Goal: Task Accomplishment & Management: Use online tool/utility

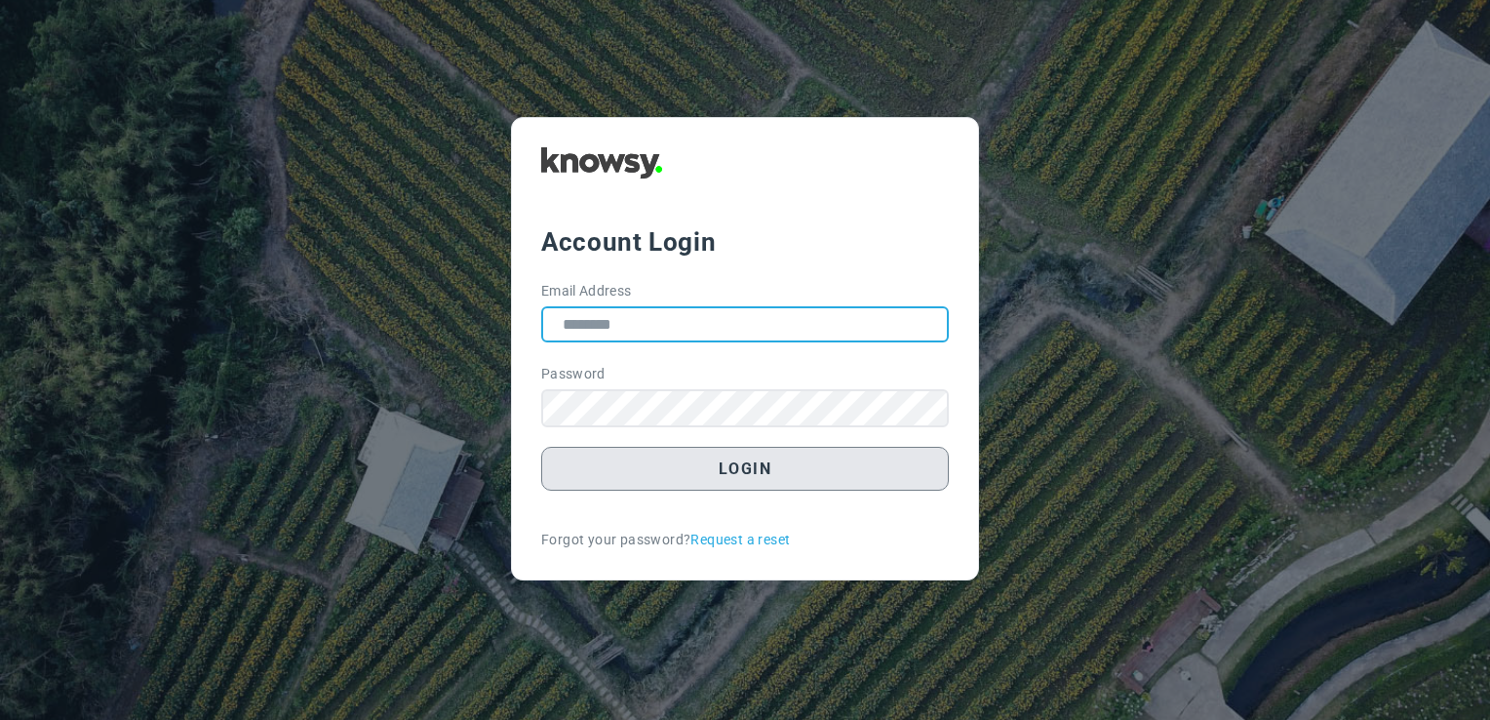
type input "**********"
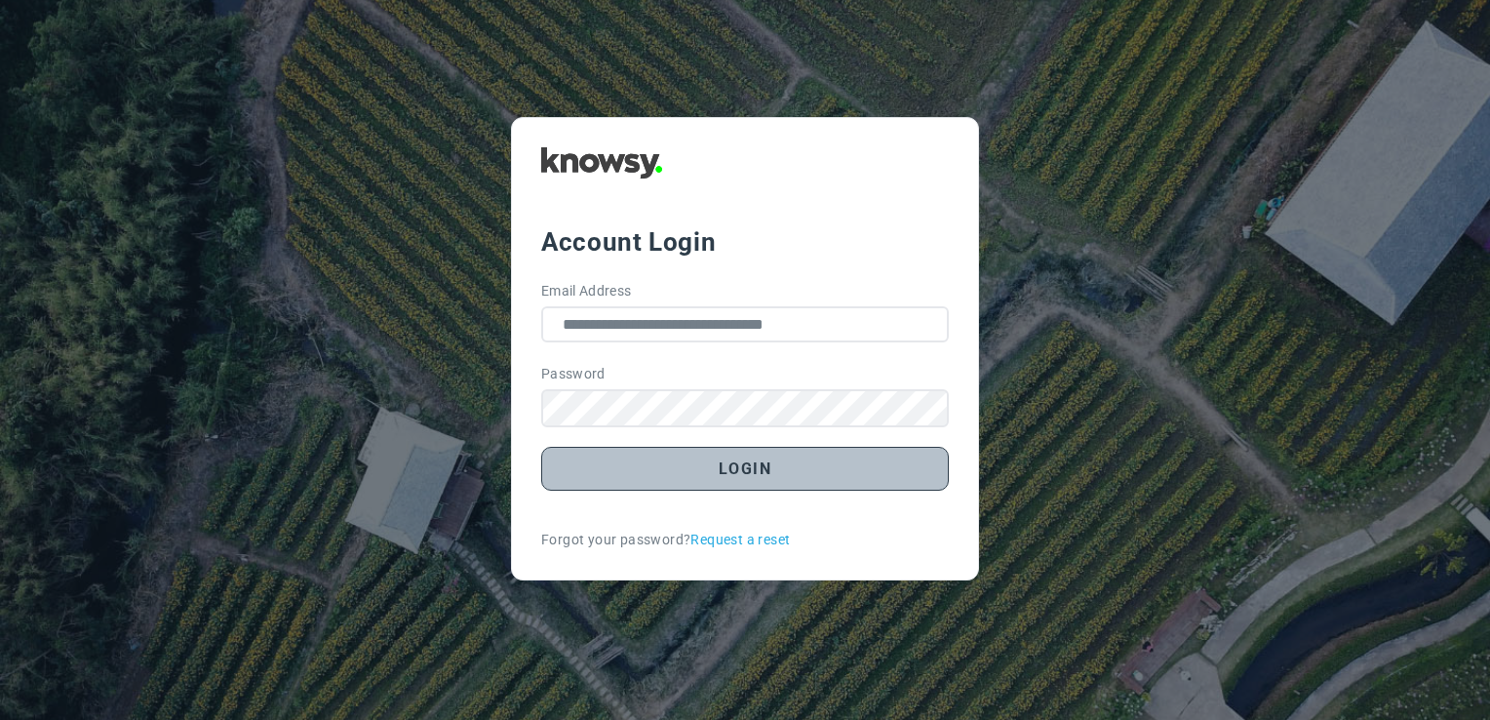
click at [693, 455] on button "Login" at bounding box center [745, 469] width 408 height 44
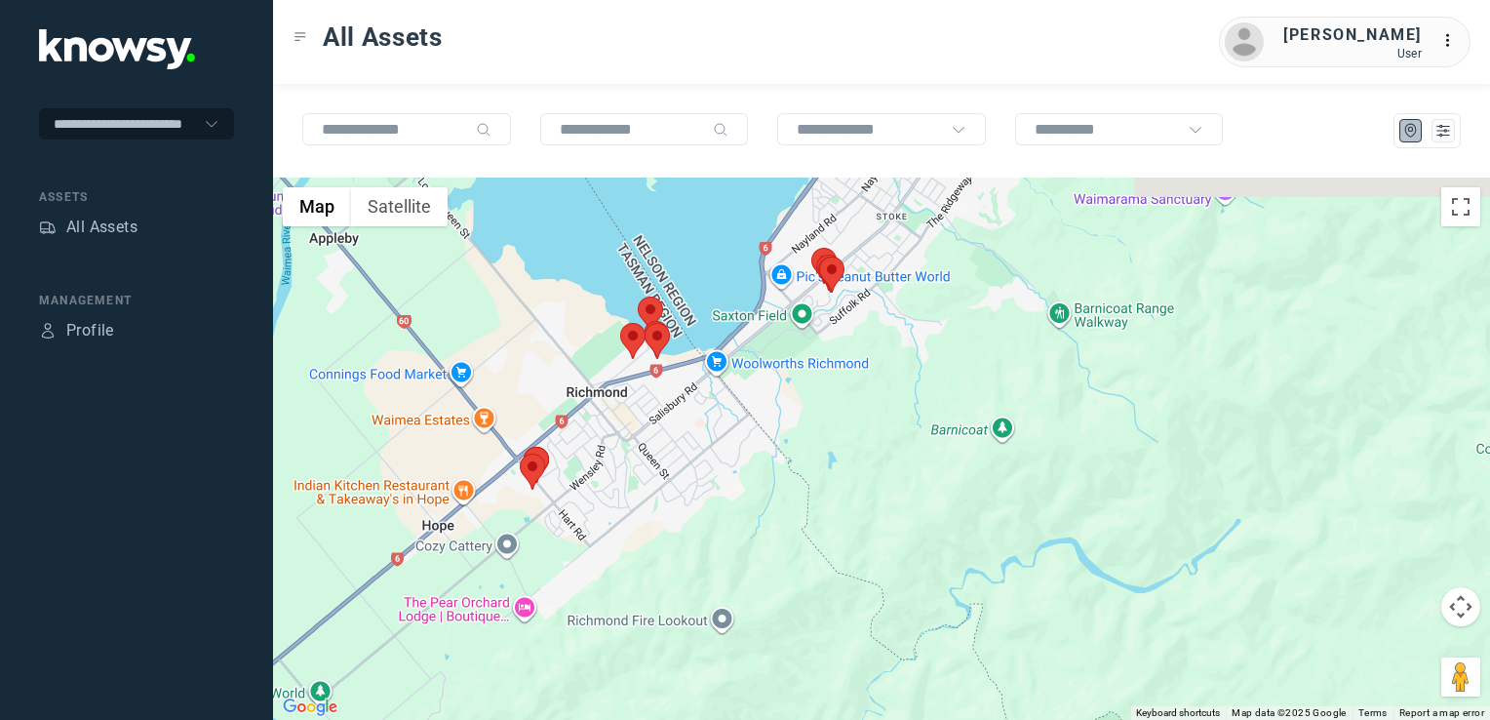
drag, startPoint x: 571, startPoint y: 431, endPoint x: 567, endPoint y: 443, distance: 12.3
click at [567, 443] on div at bounding box center [881, 449] width 1217 height 542
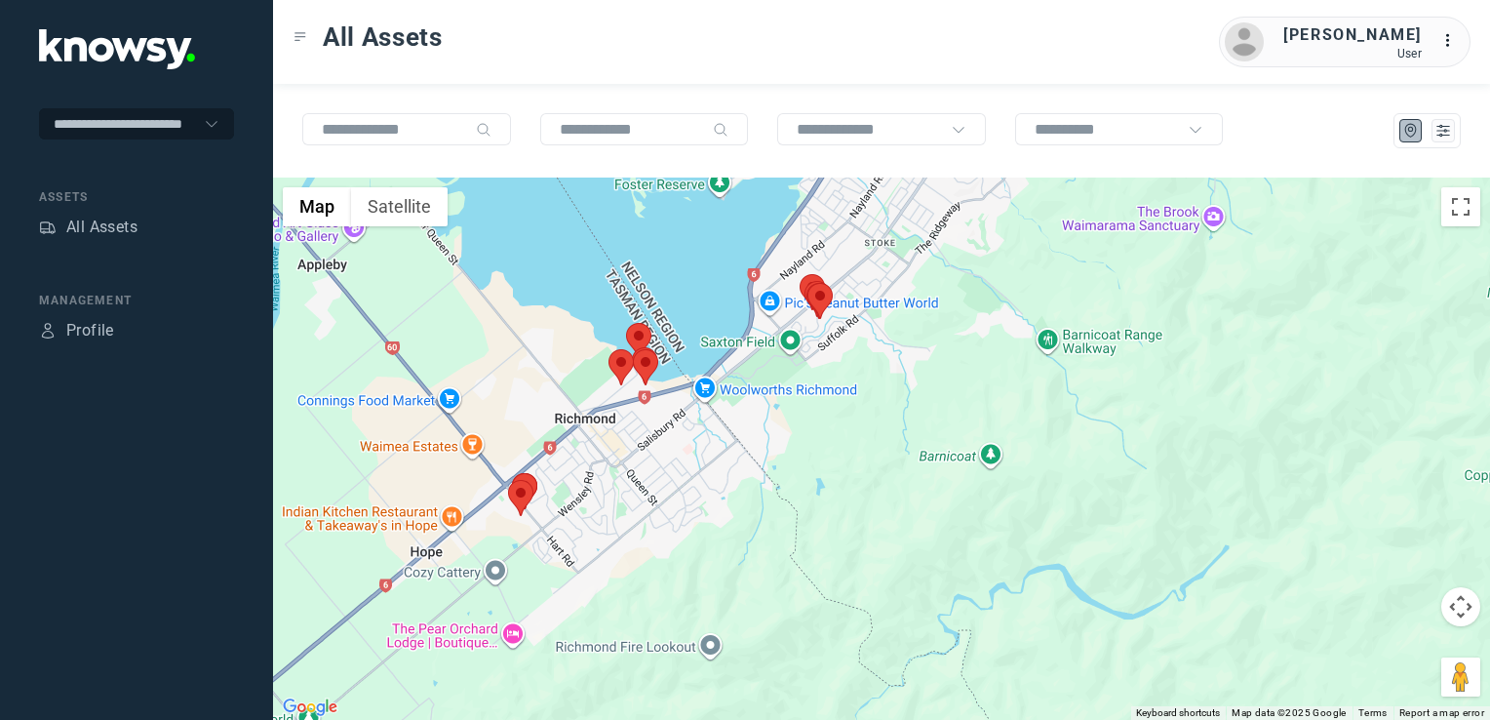
drag, startPoint x: 757, startPoint y: 386, endPoint x: 672, endPoint y: 575, distance: 207.4
click at [671, 575] on div at bounding box center [881, 449] width 1217 height 542
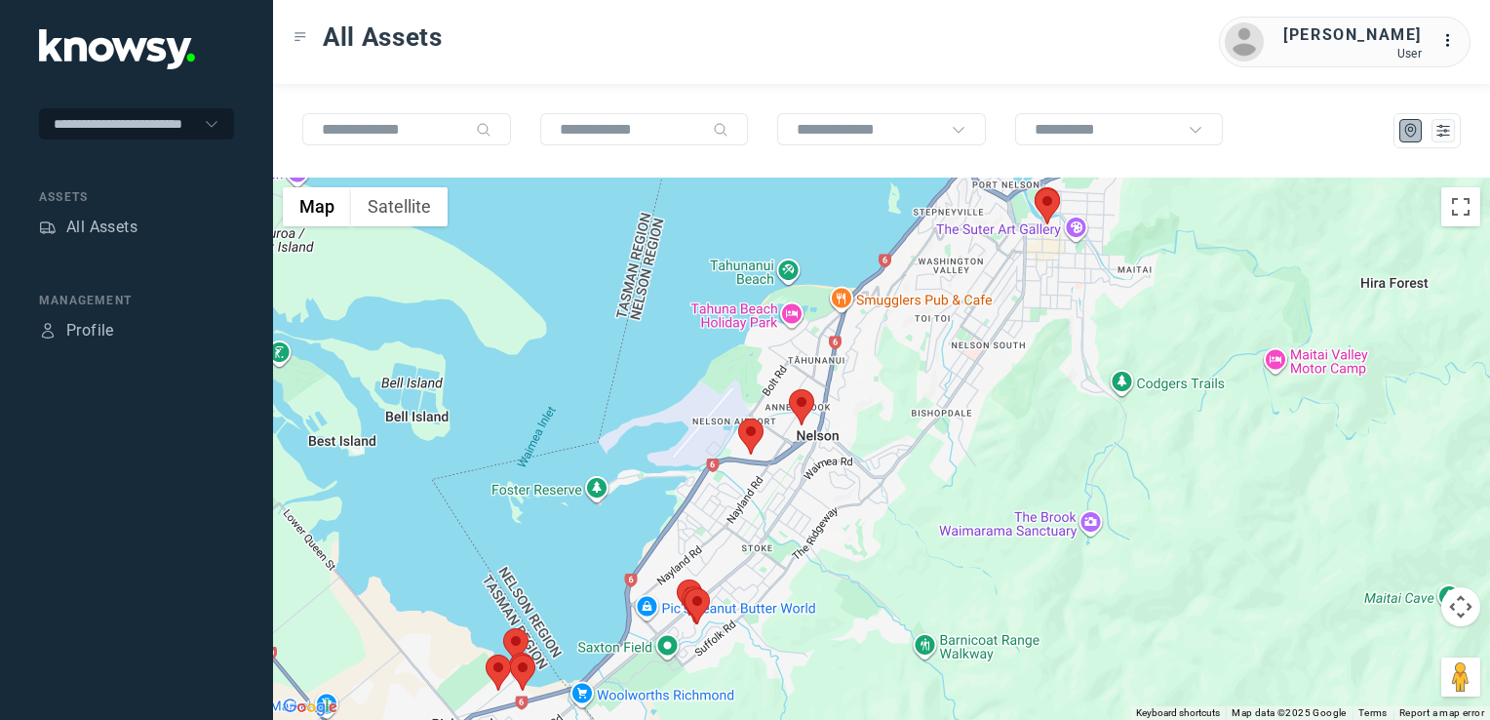
drag, startPoint x: 970, startPoint y: 372, endPoint x: 921, endPoint y: 437, distance: 81.5
click at [921, 437] on div at bounding box center [881, 449] width 1217 height 542
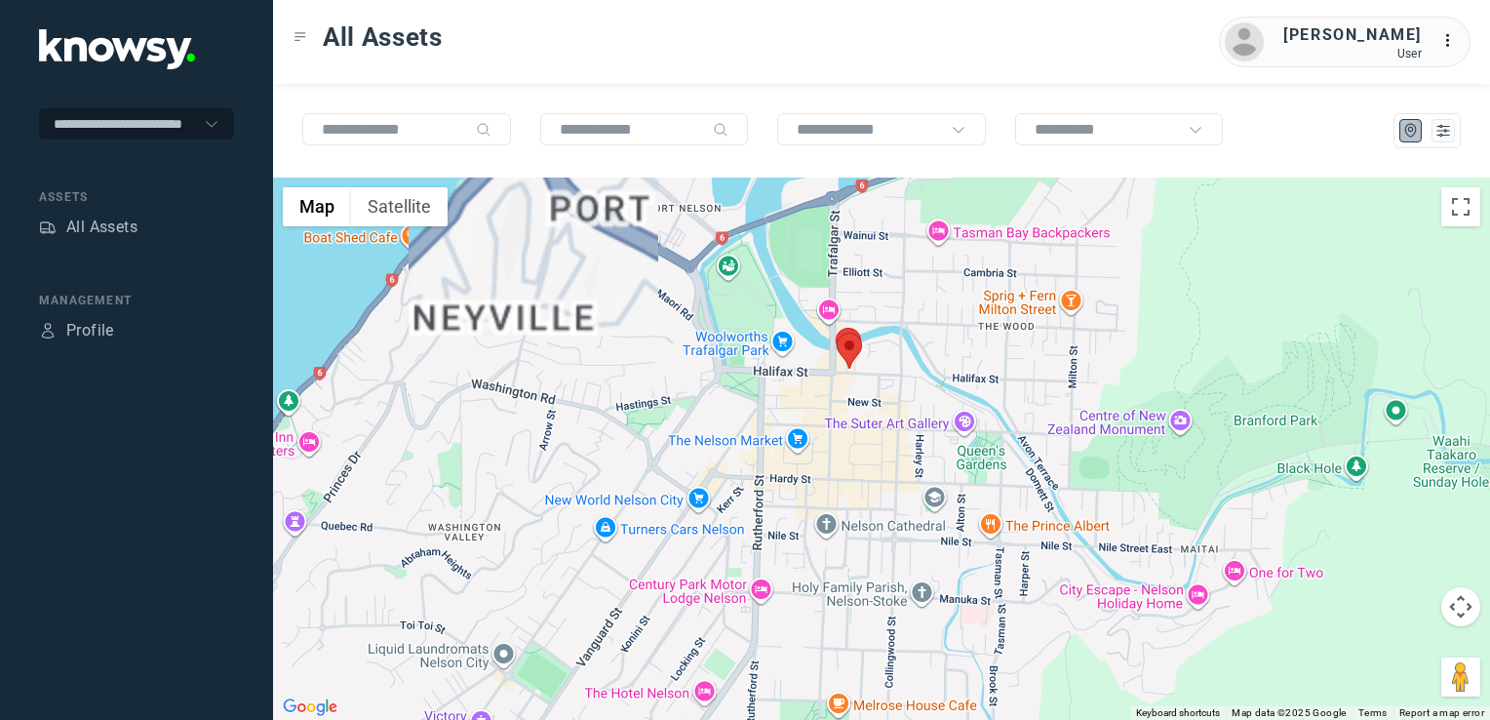
click at [907, 324] on div at bounding box center [881, 449] width 1217 height 542
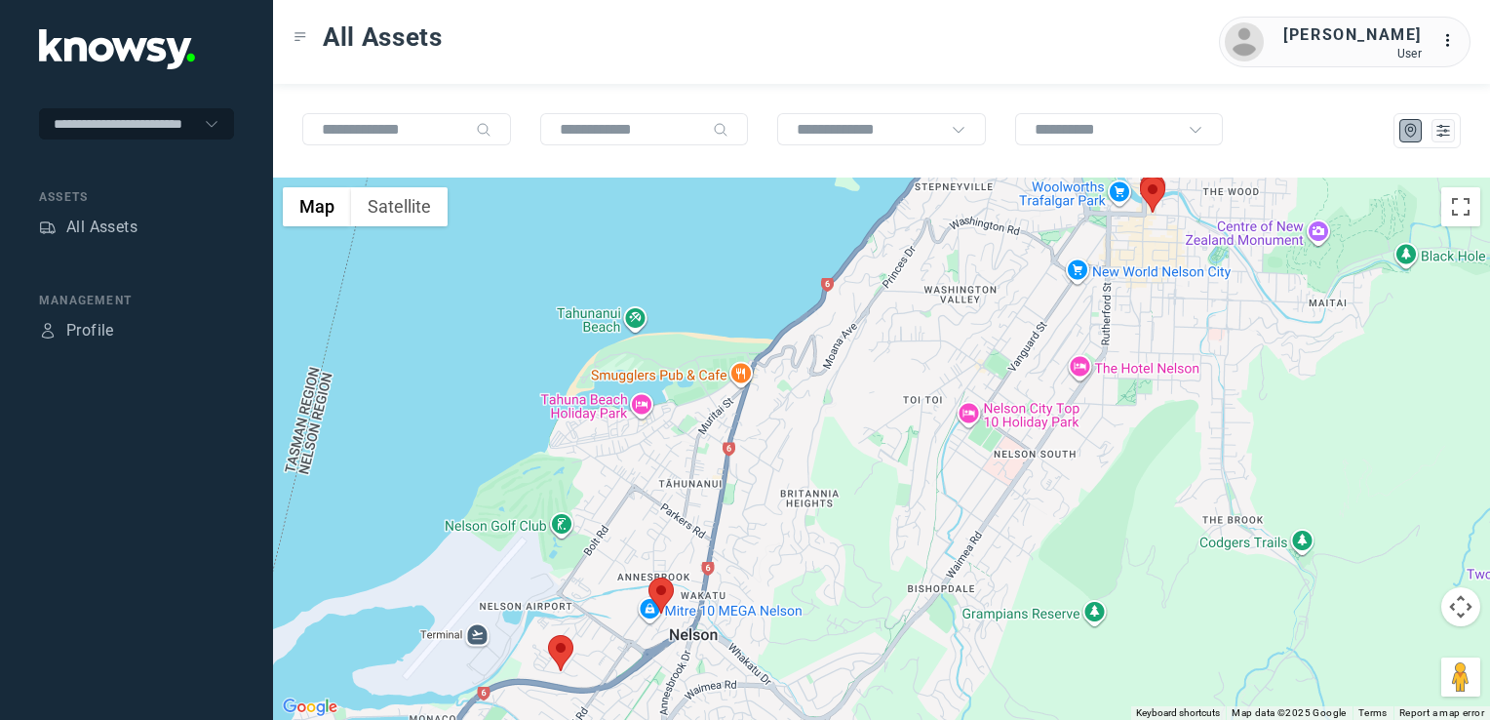
drag, startPoint x: 808, startPoint y: 470, endPoint x: 839, endPoint y: 401, distance: 76.0
click at [835, 405] on div at bounding box center [881, 449] width 1217 height 542
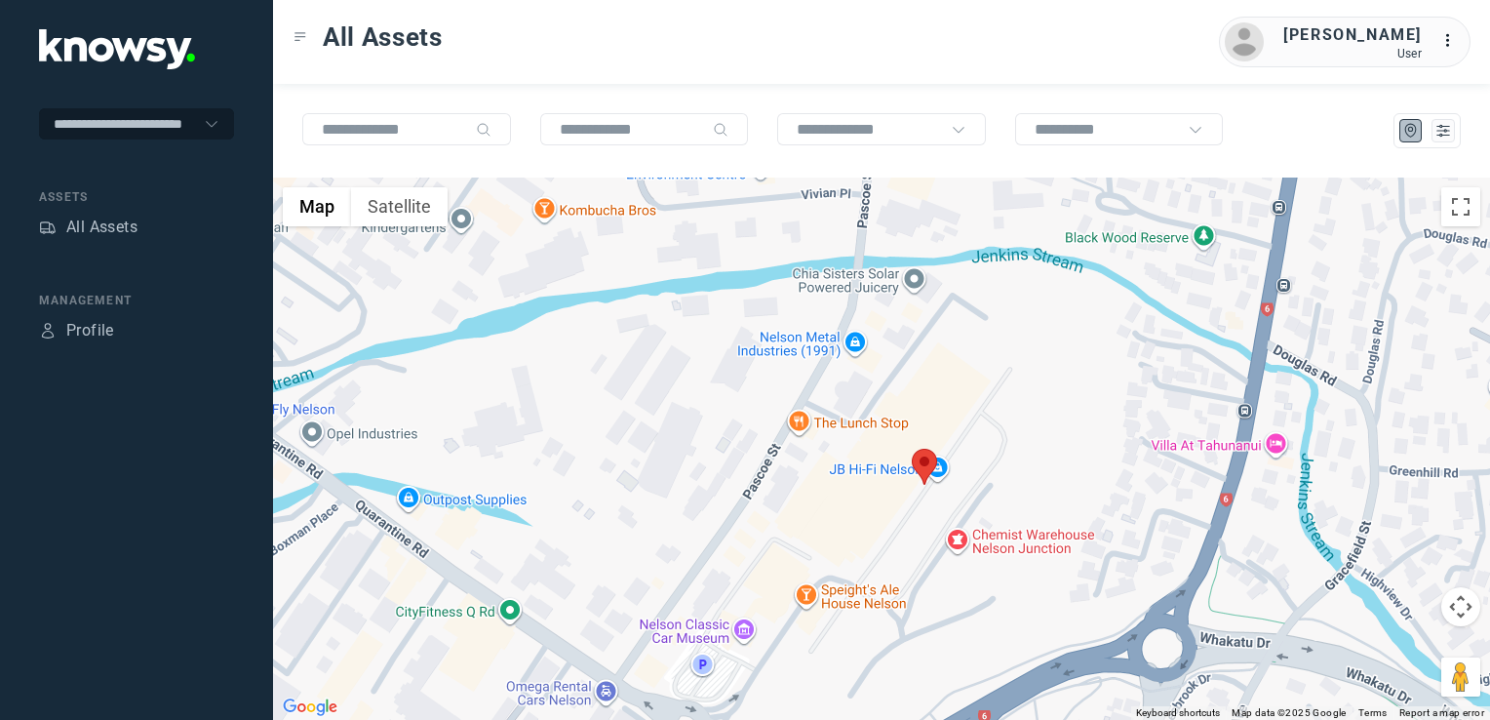
click at [927, 464] on img at bounding box center [924, 467] width 25 height 36
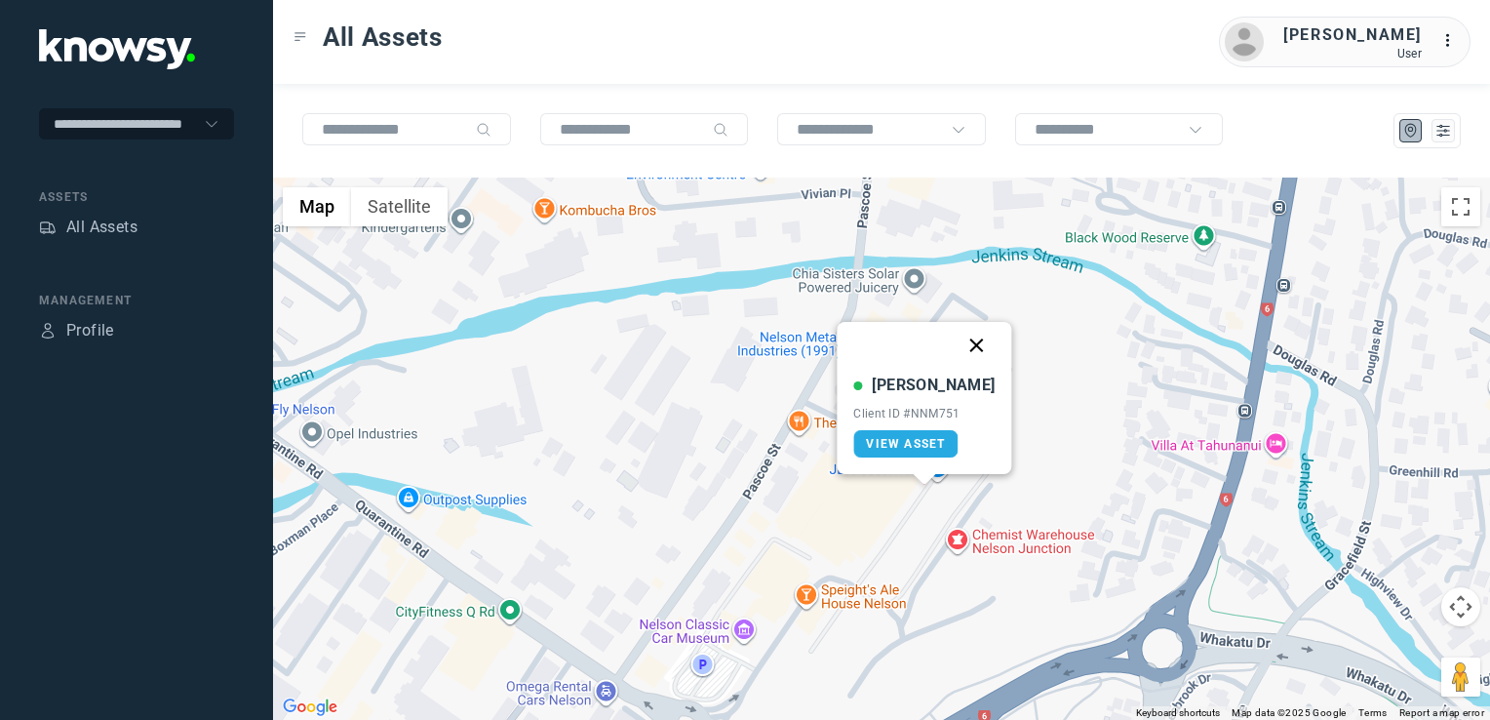
click at [958, 342] on button "Close" at bounding box center [977, 345] width 47 height 47
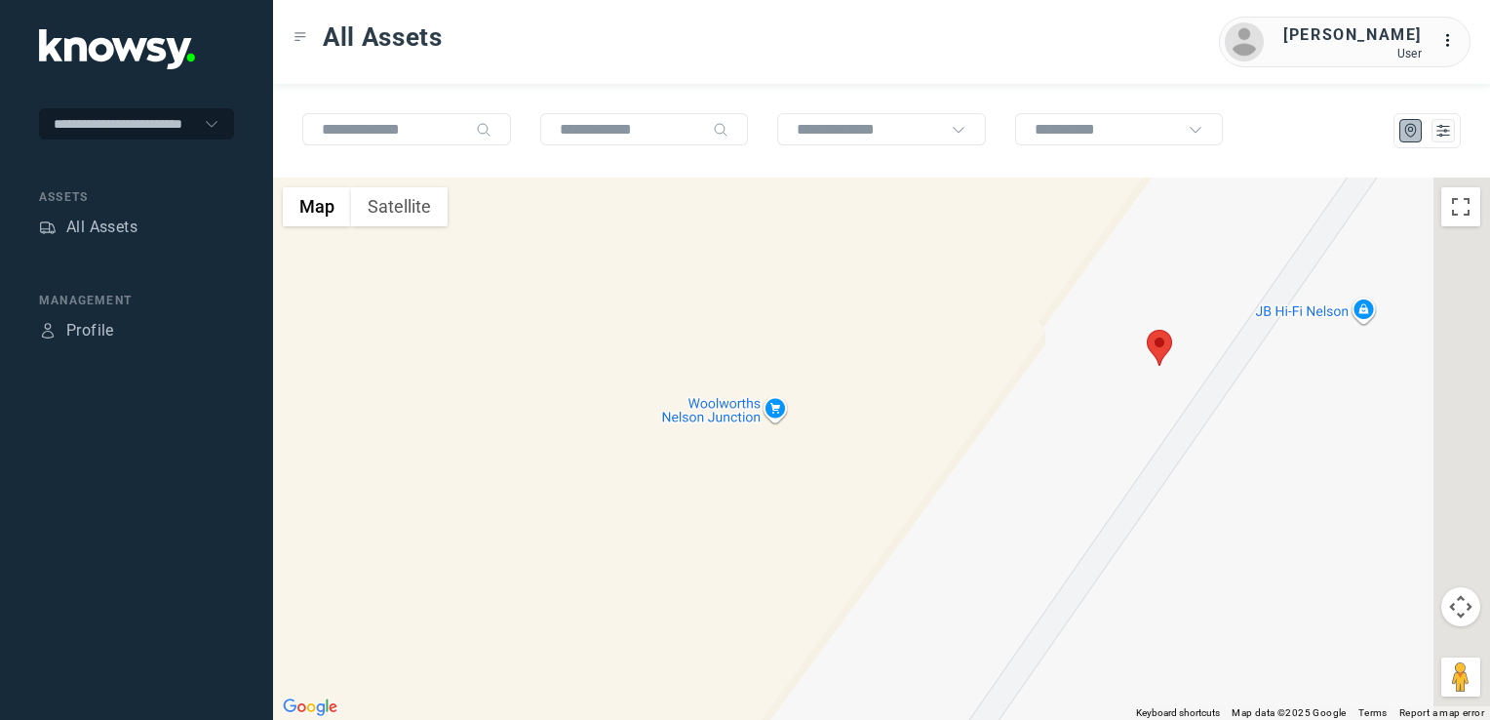
drag, startPoint x: 1038, startPoint y: 470, endPoint x: 800, endPoint y: 681, distance: 317.8
click at [800, 681] on div "To navigate, press the arrow keys." at bounding box center [881, 449] width 1217 height 542
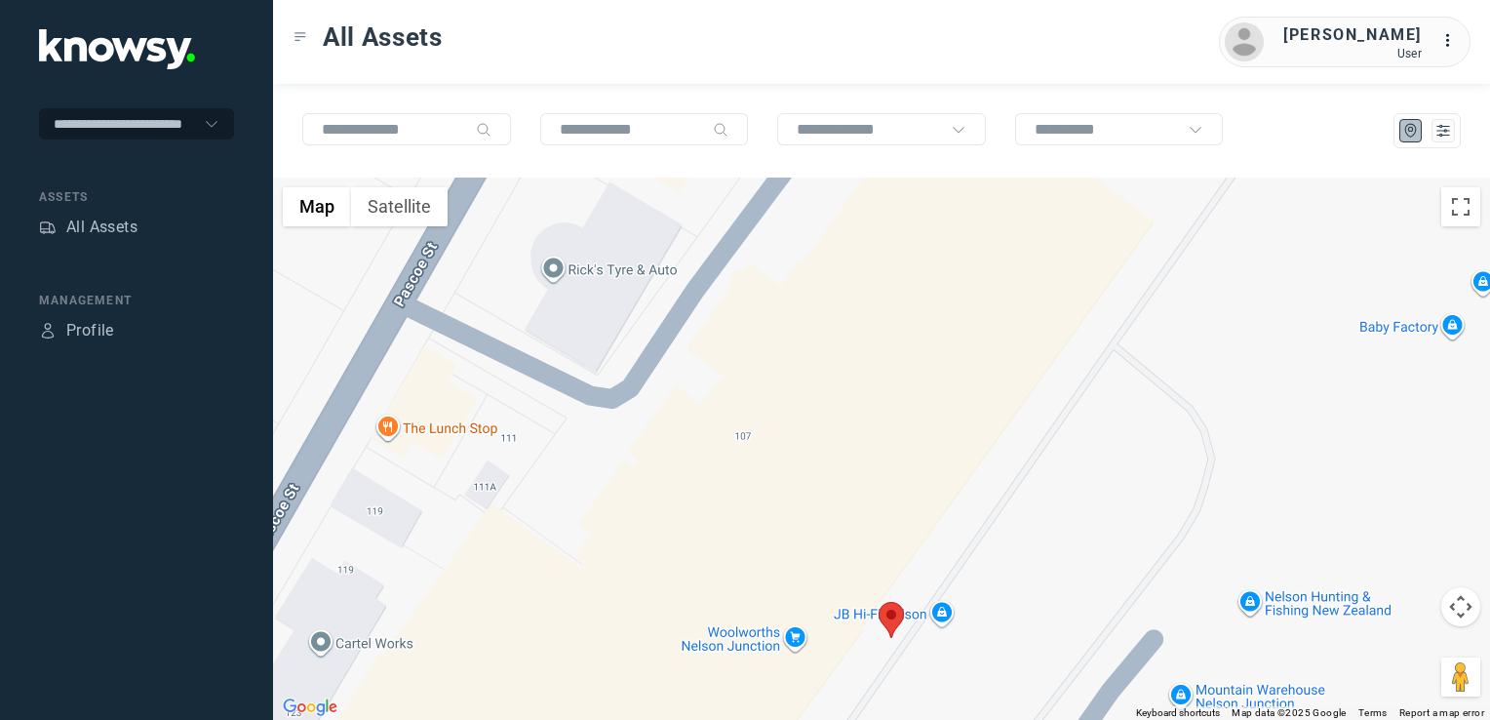
drag, startPoint x: 901, startPoint y: 633, endPoint x: 975, endPoint y: 478, distance: 171.9
click at [964, 494] on div at bounding box center [881, 449] width 1217 height 542
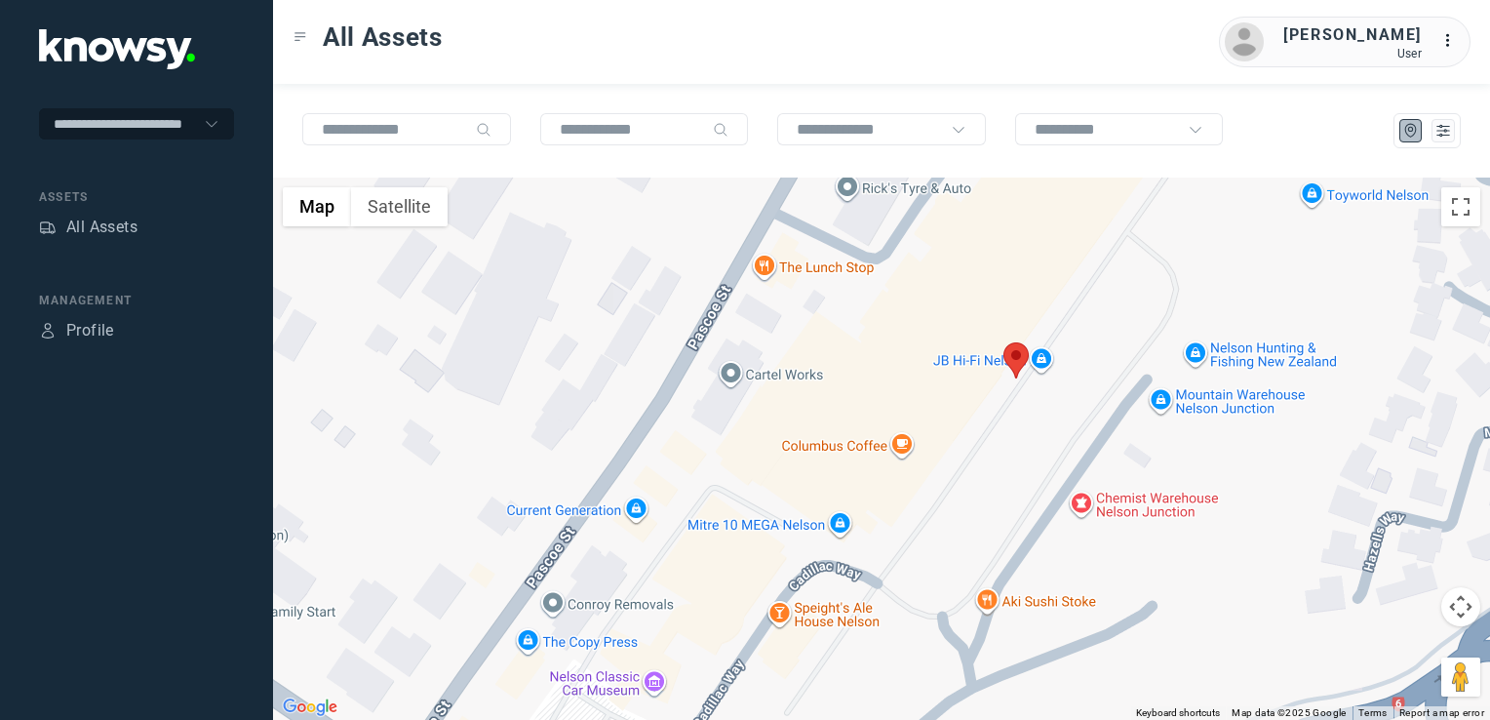
click at [987, 399] on div at bounding box center [881, 449] width 1217 height 542
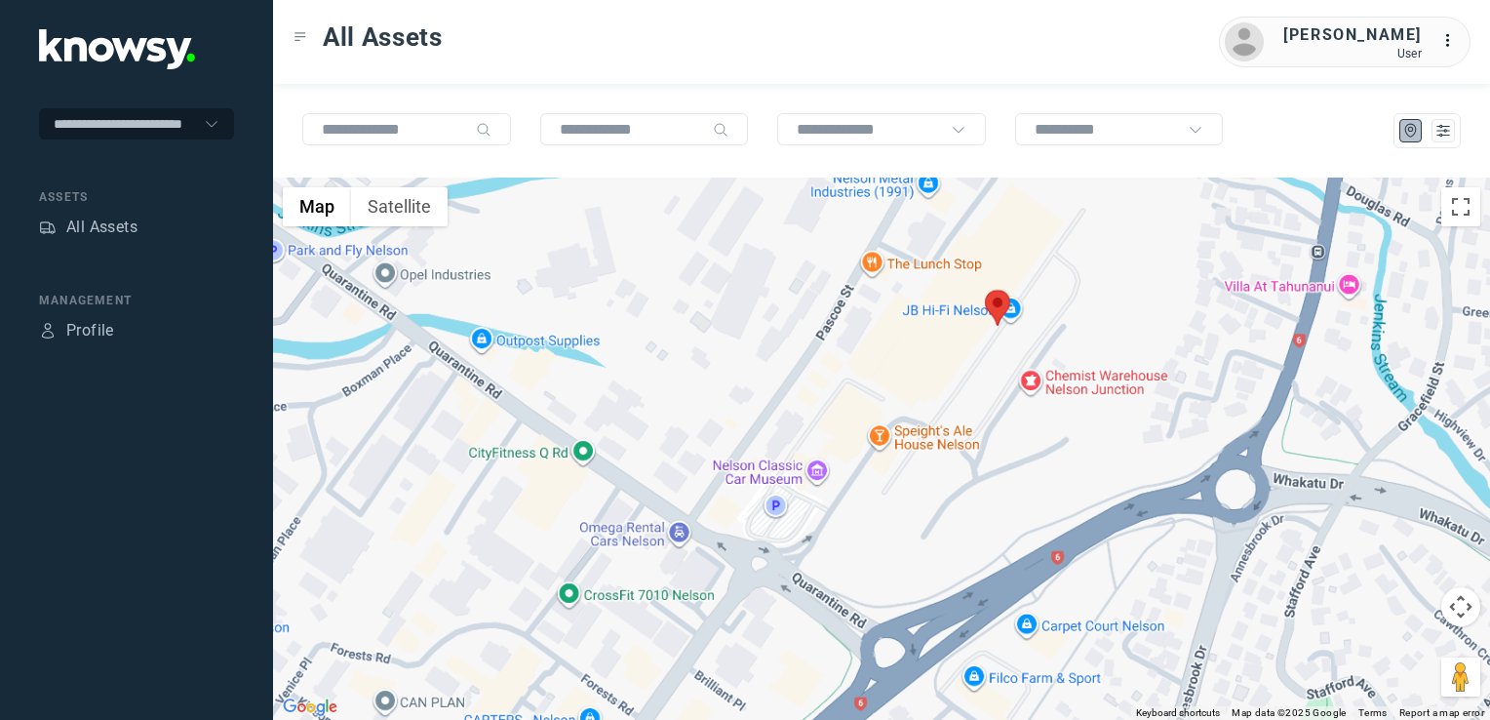
drag, startPoint x: 890, startPoint y: 453, endPoint x: 968, endPoint y: 359, distance: 121.9
click at [961, 361] on div at bounding box center [881, 449] width 1217 height 542
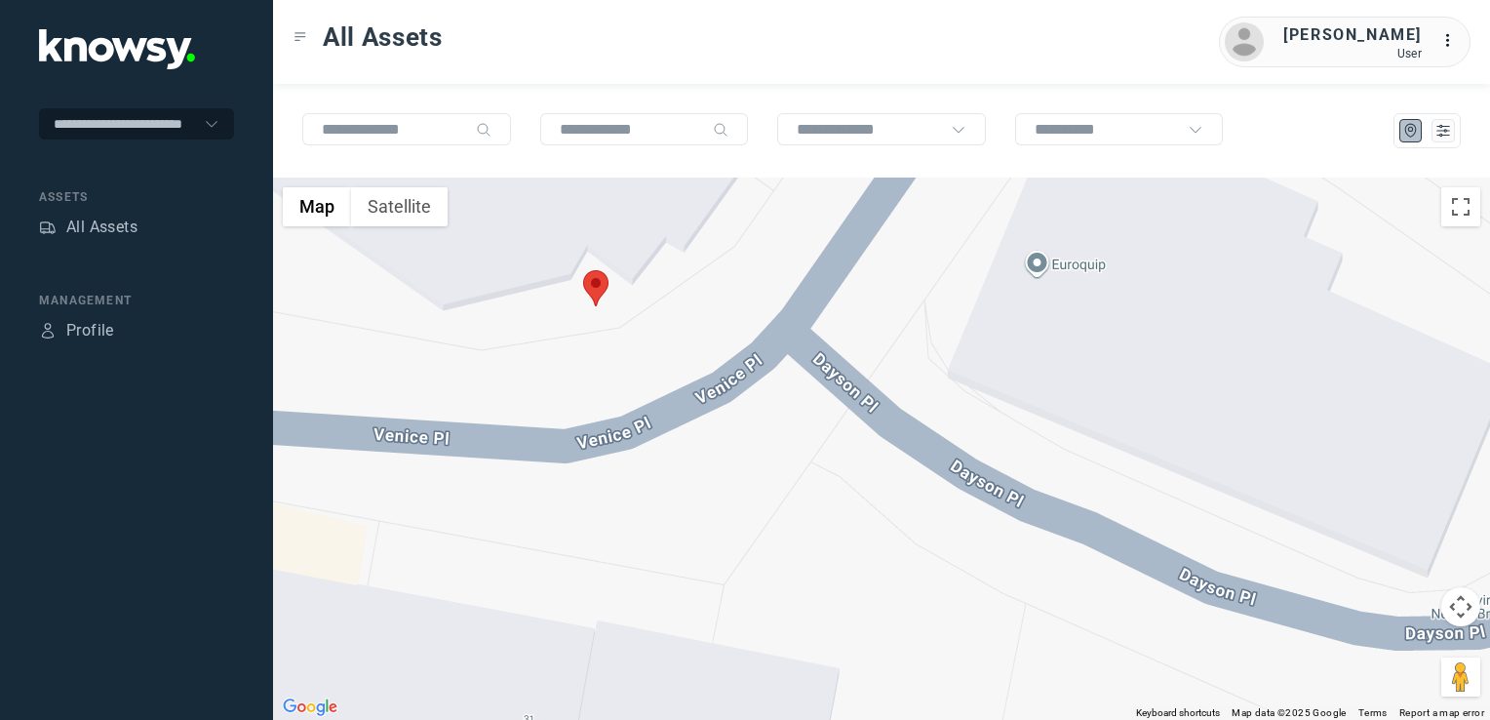
click at [597, 286] on img at bounding box center [595, 288] width 25 height 36
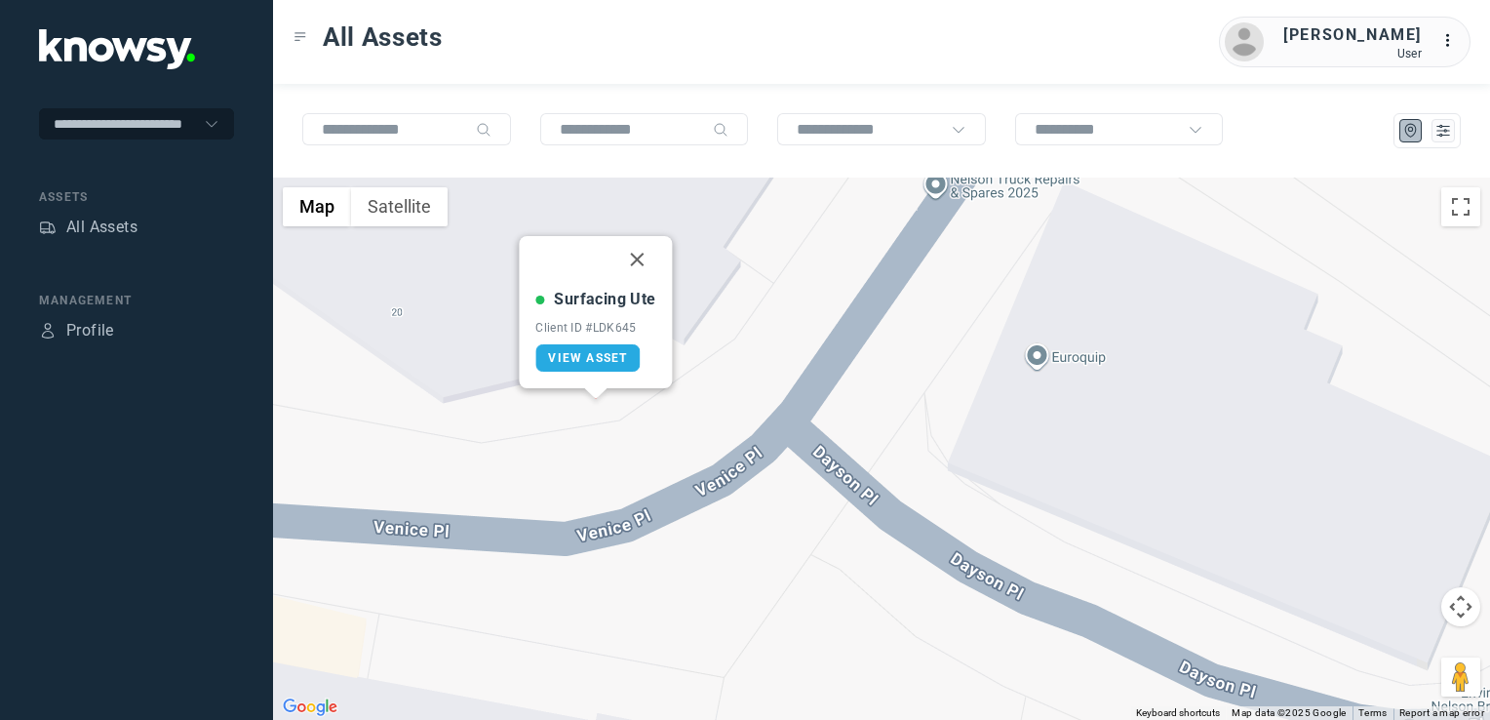
drag, startPoint x: 640, startPoint y: 259, endPoint x: 656, endPoint y: 318, distance: 60.8
click at [640, 259] on button "Close" at bounding box center [637, 259] width 47 height 47
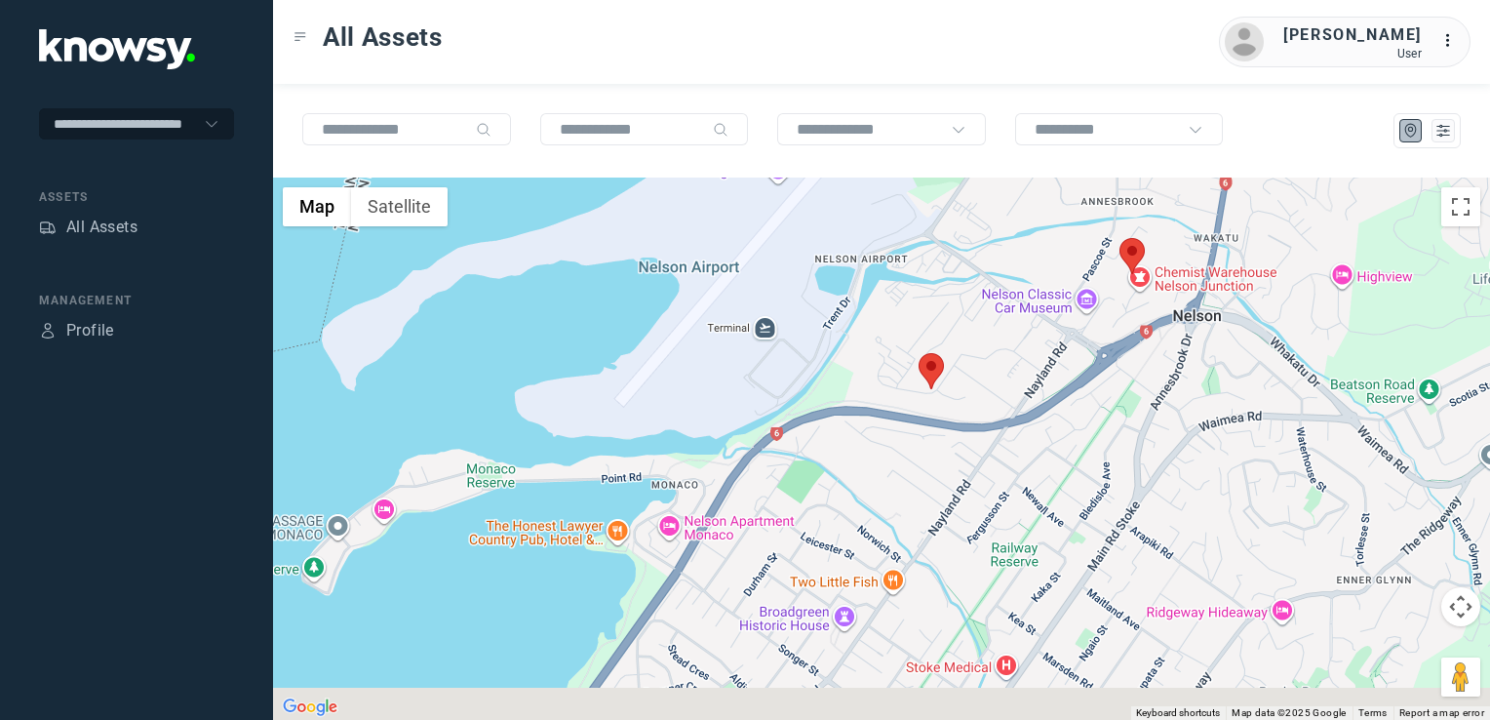
drag, startPoint x: 964, startPoint y: 419, endPoint x: 1062, endPoint y: 309, distance: 147.8
click at [1011, 357] on div "To navigate, press the arrow keys." at bounding box center [881, 449] width 1217 height 542
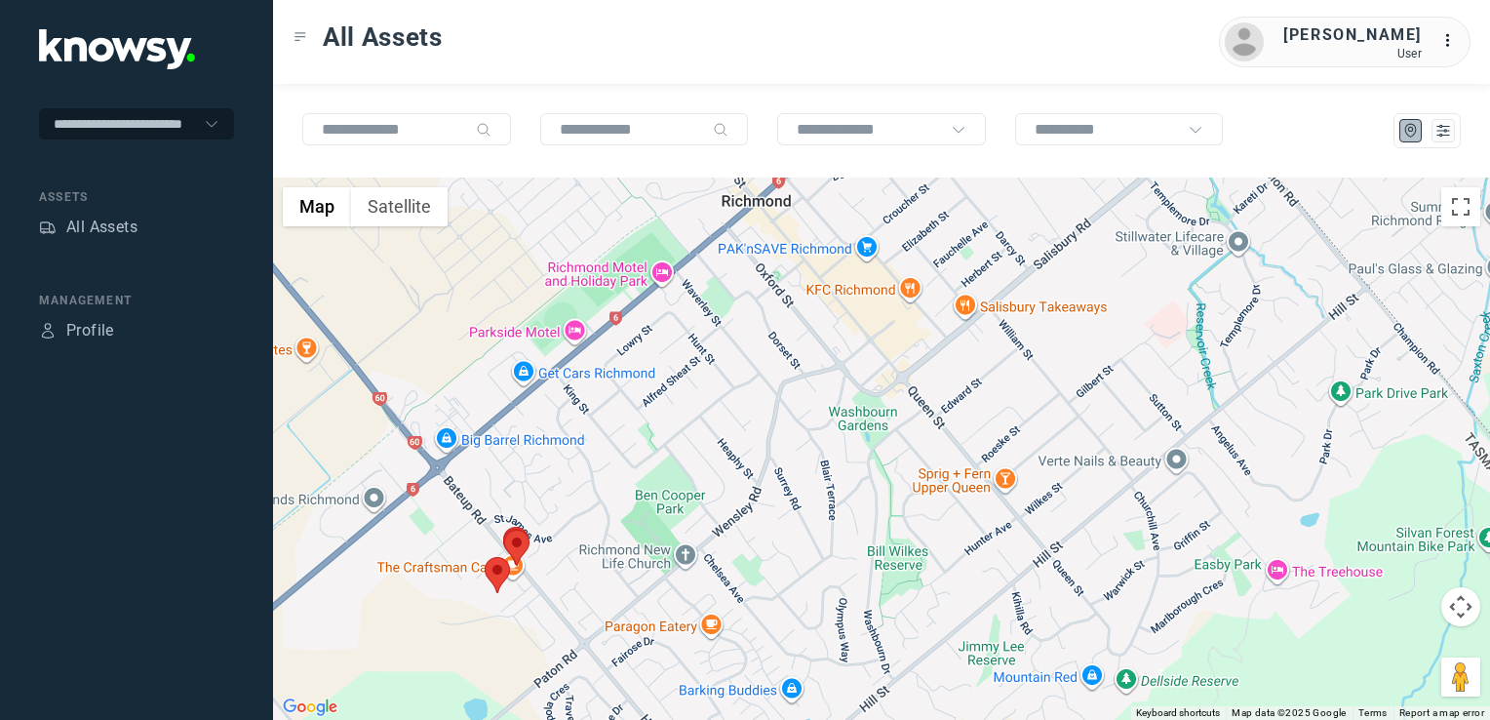
drag, startPoint x: 708, startPoint y: 478, endPoint x: 724, endPoint y: 628, distance: 151.0
click at [711, 634] on div at bounding box center [881, 449] width 1217 height 542
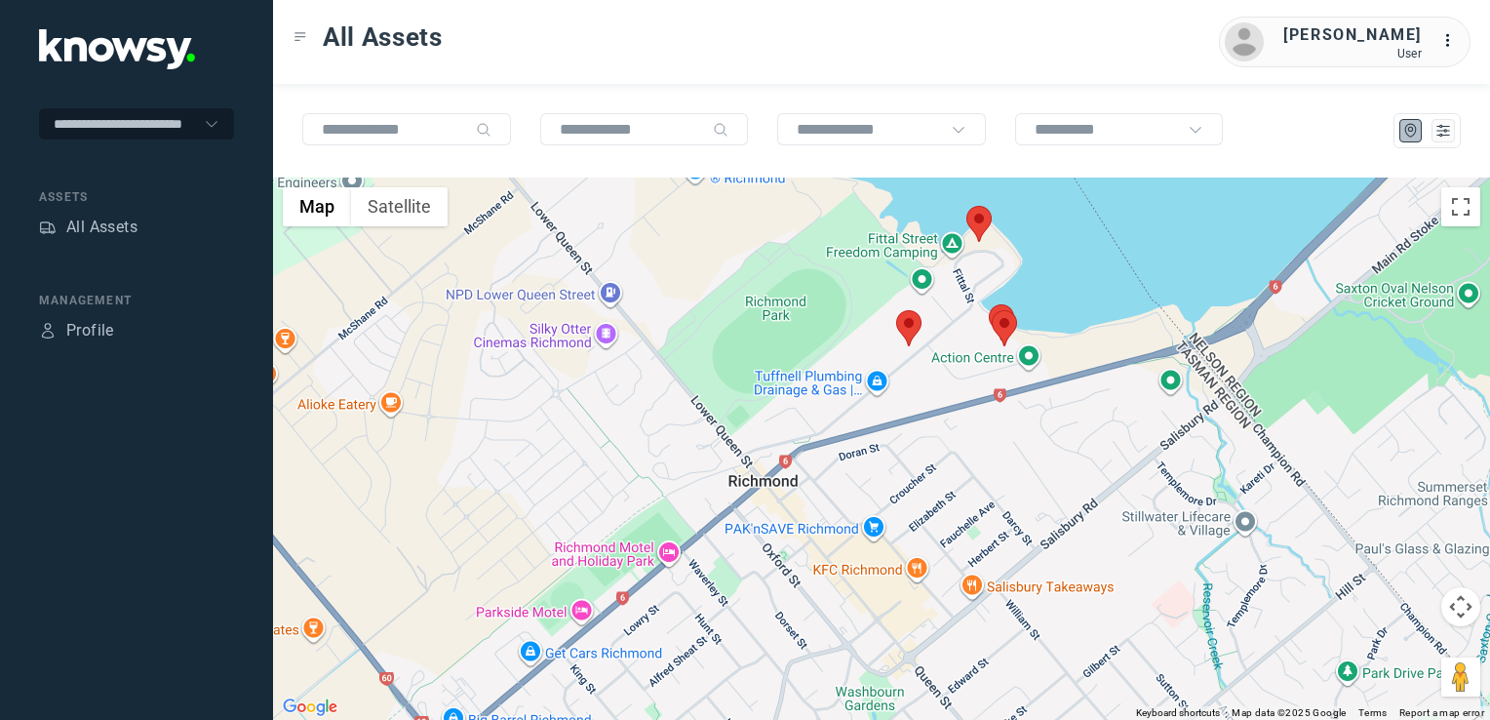
drag, startPoint x: 800, startPoint y: 597, endPoint x: 801, endPoint y: 611, distance: 13.7
click at [800, 609] on div at bounding box center [881, 449] width 1217 height 542
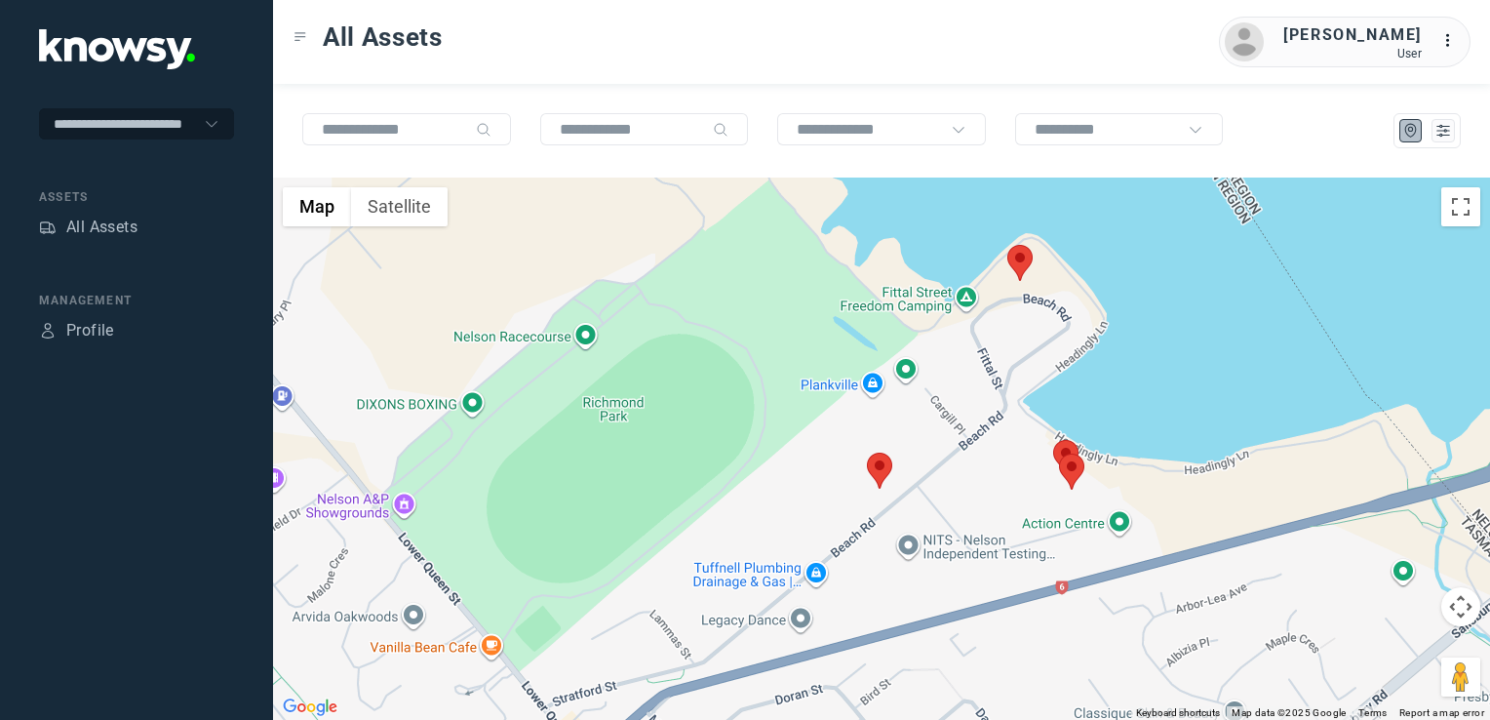
click at [1000, 384] on div at bounding box center [881, 449] width 1217 height 542
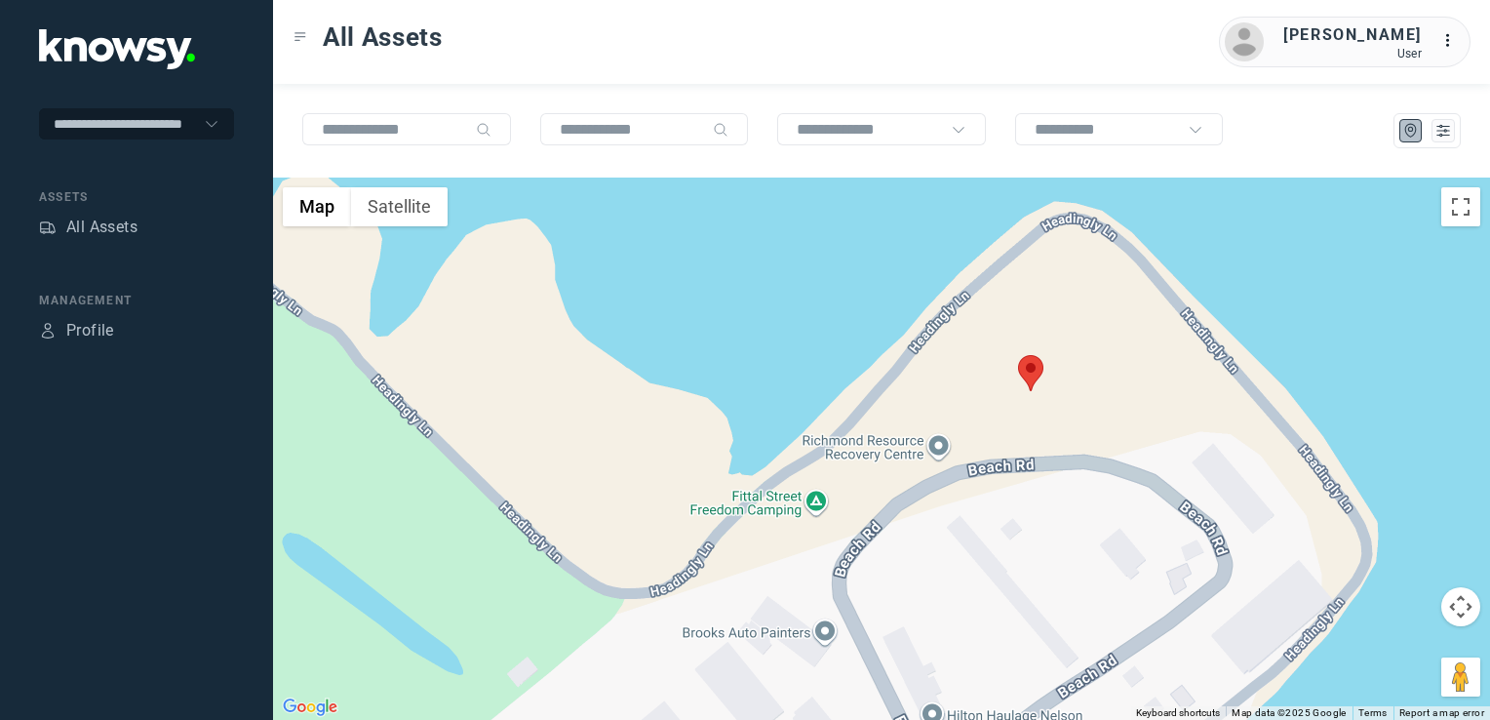
click at [1025, 365] on img at bounding box center [1030, 373] width 25 height 36
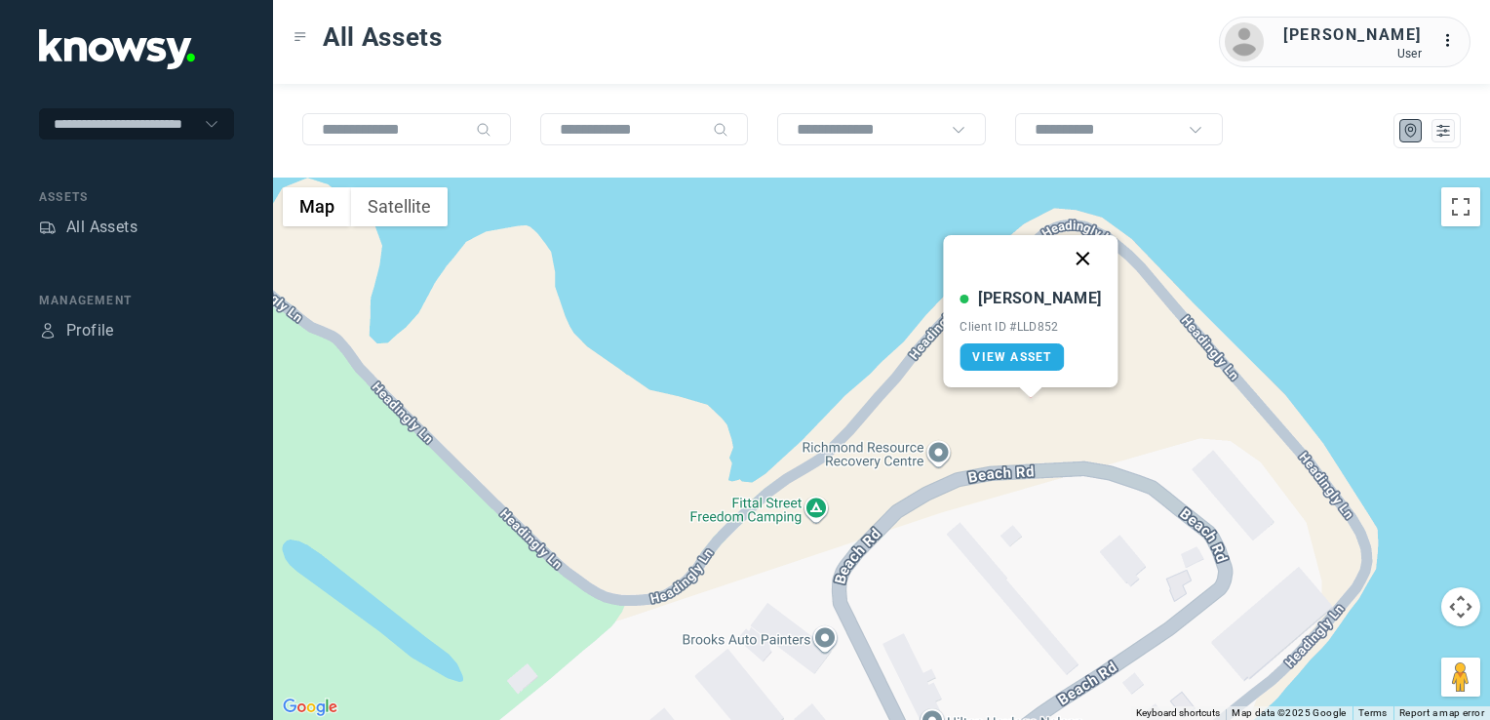
click at [1062, 261] on button "Close" at bounding box center [1083, 258] width 47 height 47
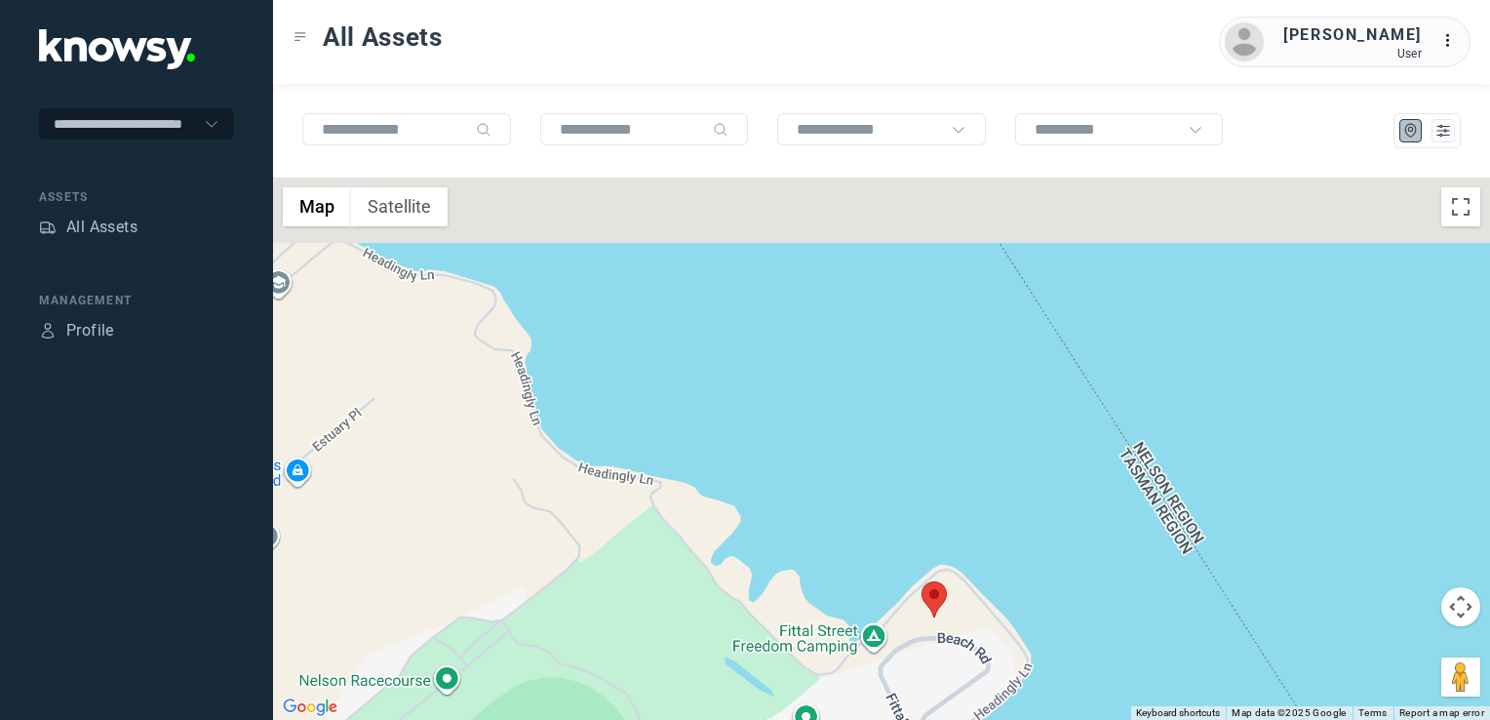
drag, startPoint x: 824, startPoint y: 644, endPoint x: 781, endPoint y: 535, distance: 116.5
click at [784, 564] on div "To navigate, press the arrow keys." at bounding box center [881, 449] width 1217 height 542
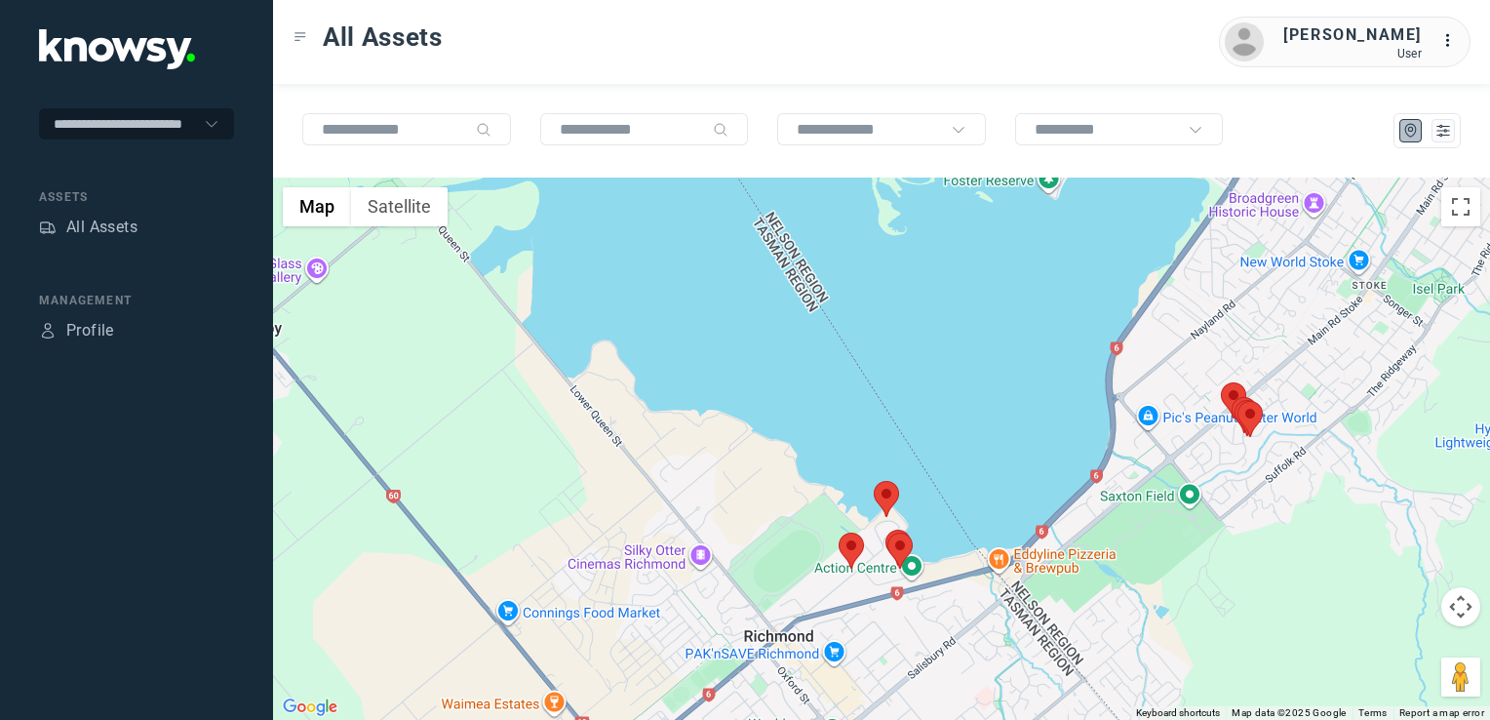
drag, startPoint x: 1159, startPoint y: 570, endPoint x: 956, endPoint y: 624, distance: 210.1
click at [960, 622] on div at bounding box center [881, 449] width 1217 height 542
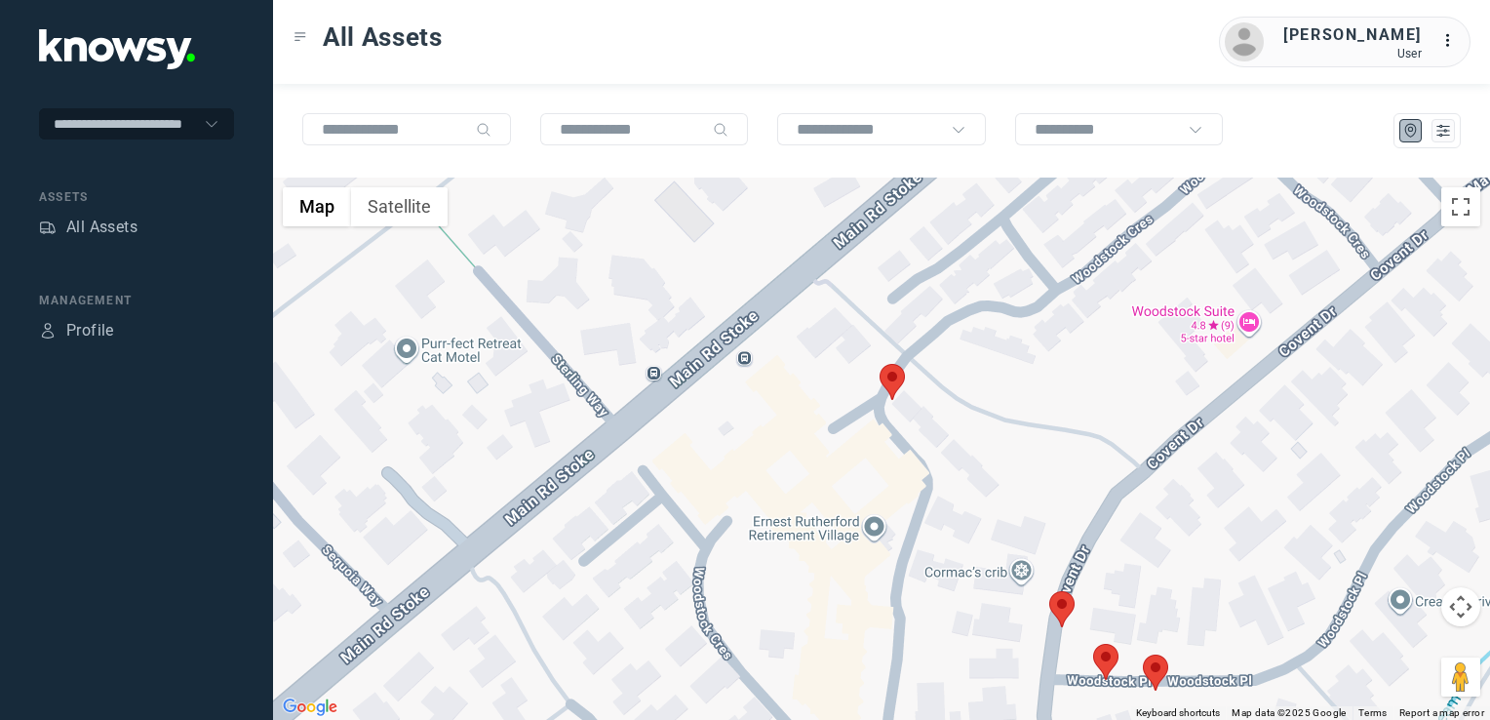
click at [891, 382] on img at bounding box center [892, 382] width 25 height 36
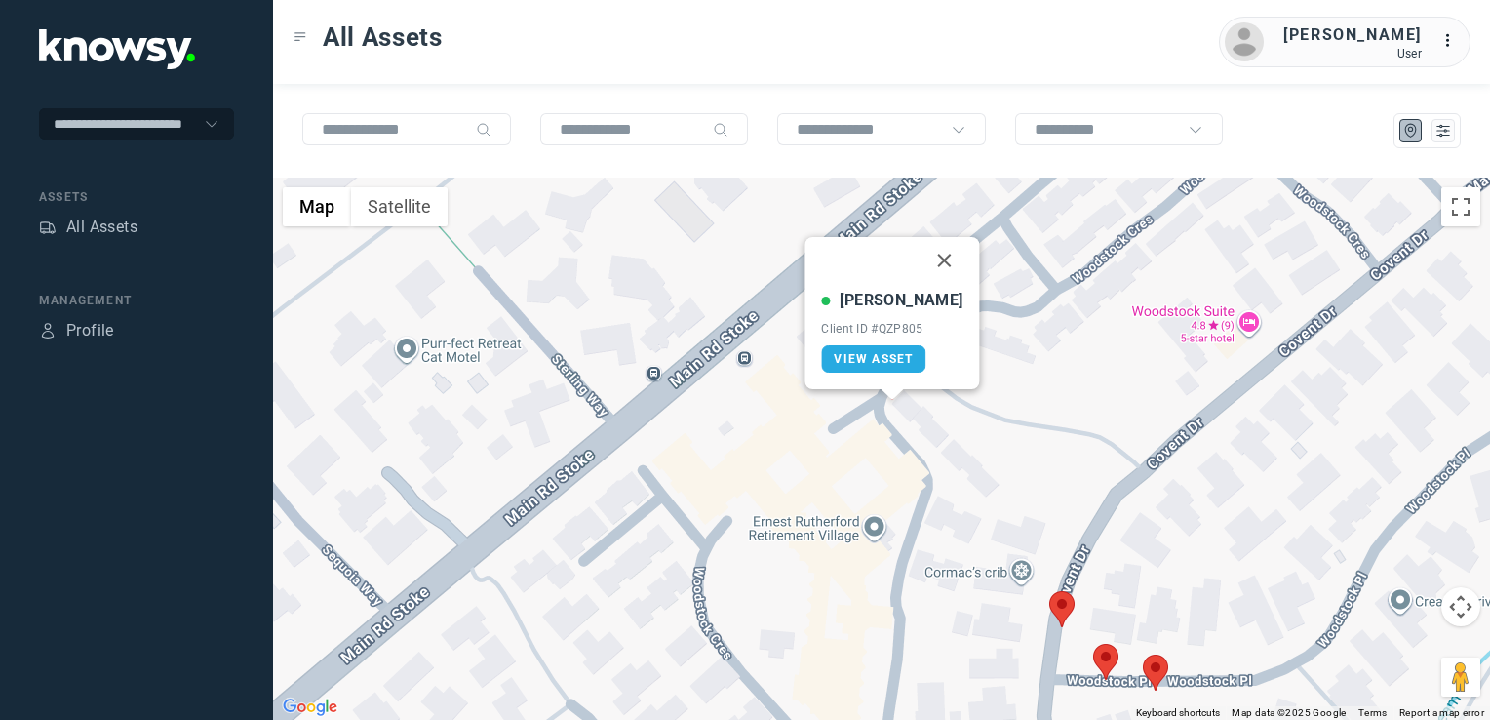
click at [1065, 613] on img at bounding box center [1061, 609] width 25 height 36
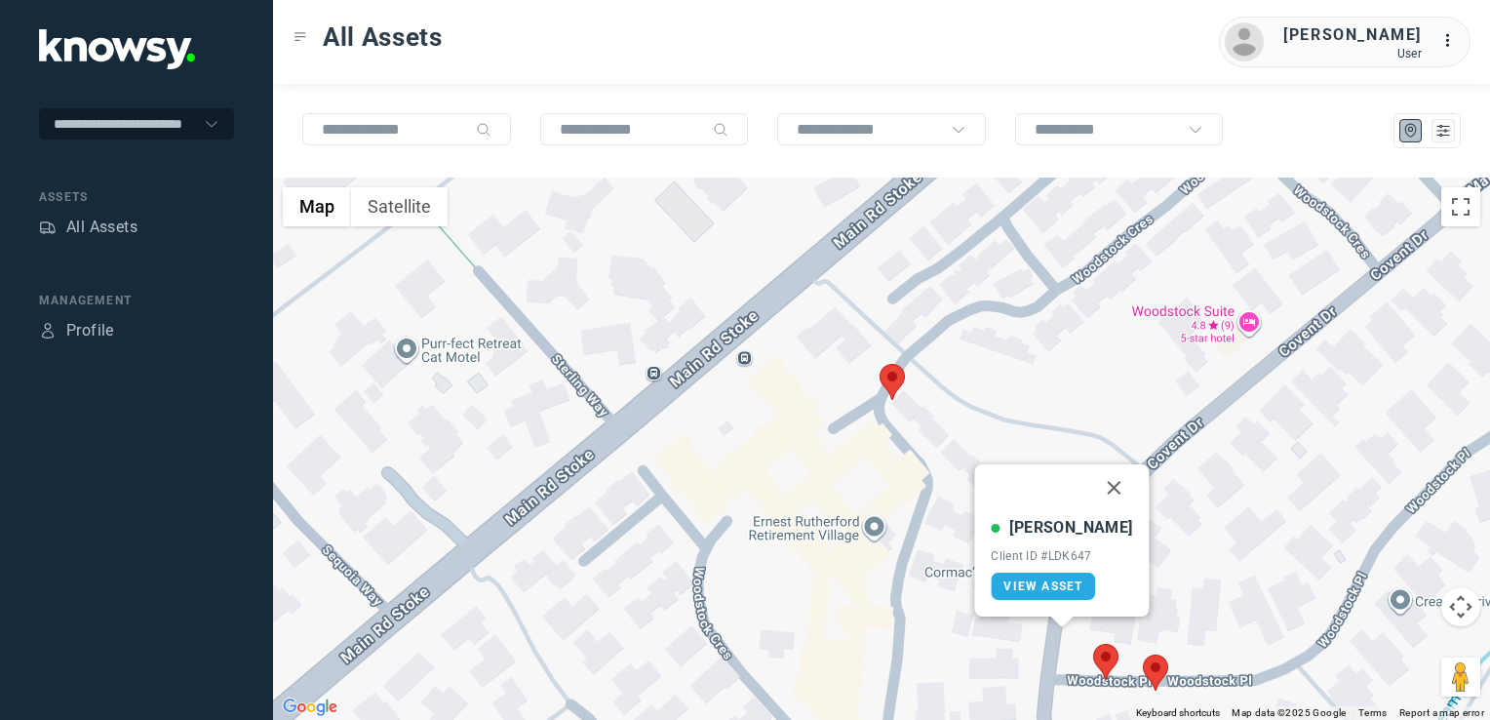
click at [1097, 656] on img at bounding box center [1105, 662] width 25 height 36
click at [1143, 669] on img at bounding box center [1155, 672] width 25 height 36
